Goal: Task Accomplishment & Management: Manage account settings

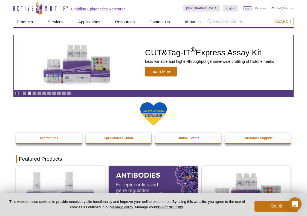
click at [250, 9] on link "Login" at bounding box center [247, 8] width 7 height 4
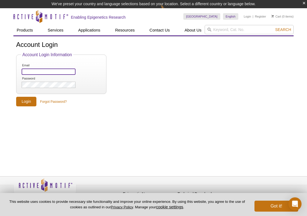
click at [44, 70] on input "Email" at bounding box center [49, 71] width 54 height 6
